Goal: Transaction & Acquisition: Purchase product/service

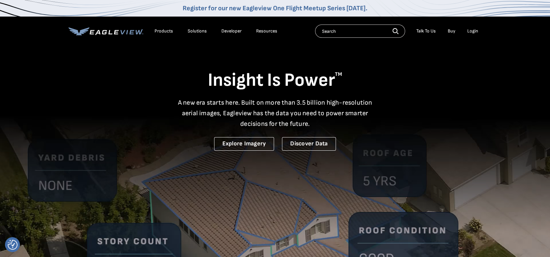
drag, startPoint x: 0, startPoint y: 0, endPoint x: 472, endPoint y: 32, distance: 472.8
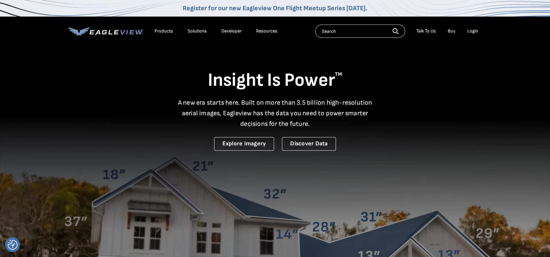
click at [472, 32] on div "Login" at bounding box center [472, 31] width 11 height 6
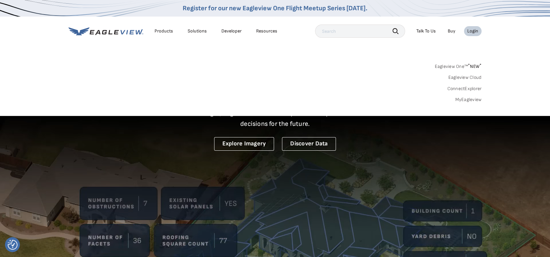
click at [465, 100] on link "MyEagleview" at bounding box center [468, 100] width 26 height 6
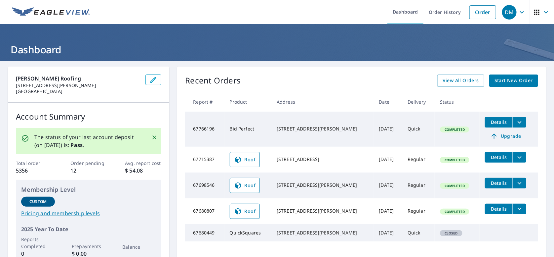
click at [506, 125] on span "Details" at bounding box center [499, 122] width 20 height 6
click at [523, 124] on icon "filesDropdownBtn-67766196" at bounding box center [520, 122] width 8 height 8
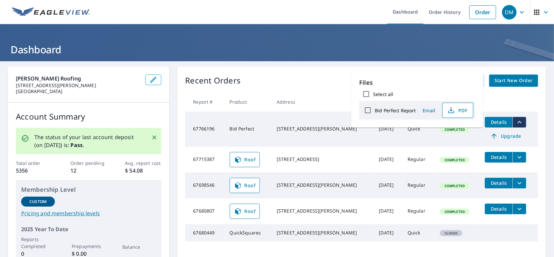
click at [461, 114] on span "PDF" at bounding box center [457, 110] width 21 height 8
click at [511, 140] on span "Upgrade" at bounding box center [505, 136] width 33 height 8
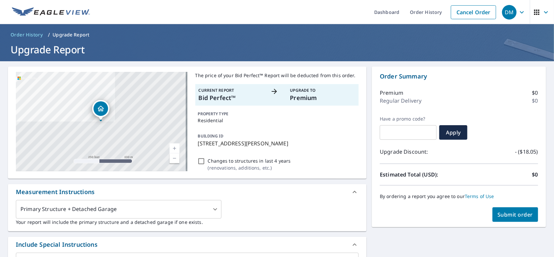
click at [515, 211] on span "Submit order" at bounding box center [515, 214] width 35 height 7
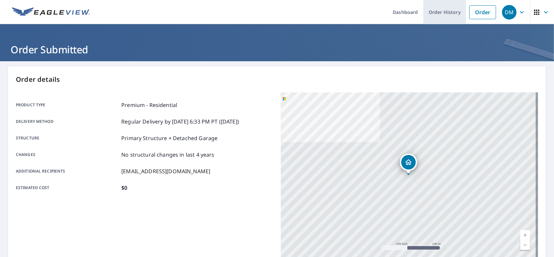
click at [451, 14] on link "Order History" at bounding box center [445, 12] width 43 height 24
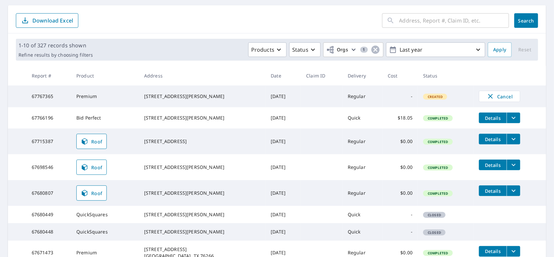
scroll to position [66, 0]
